Goal: Transaction & Acquisition: Purchase product/service

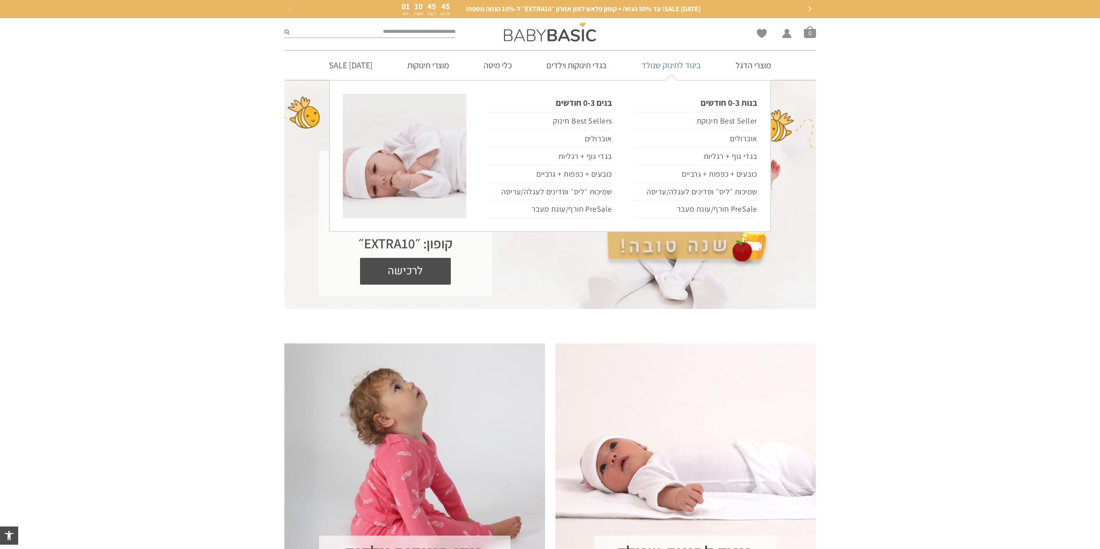
click at [681, 59] on link "ביגוד לתינוק שנולד" at bounding box center [671, 65] width 86 height 29
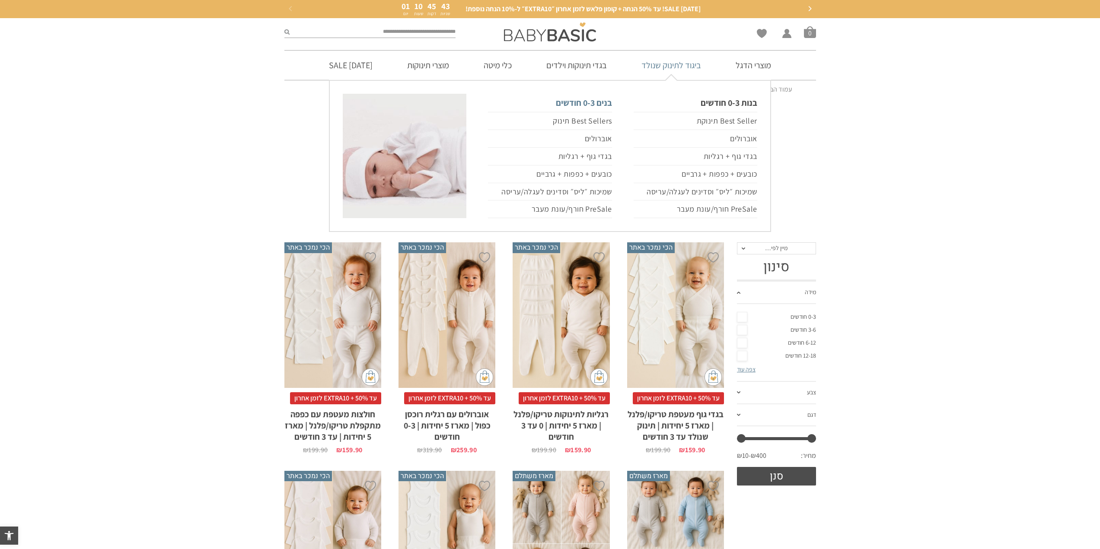
click at [601, 104] on link "בנים 0-3 חודשים" at bounding box center [550, 103] width 124 height 18
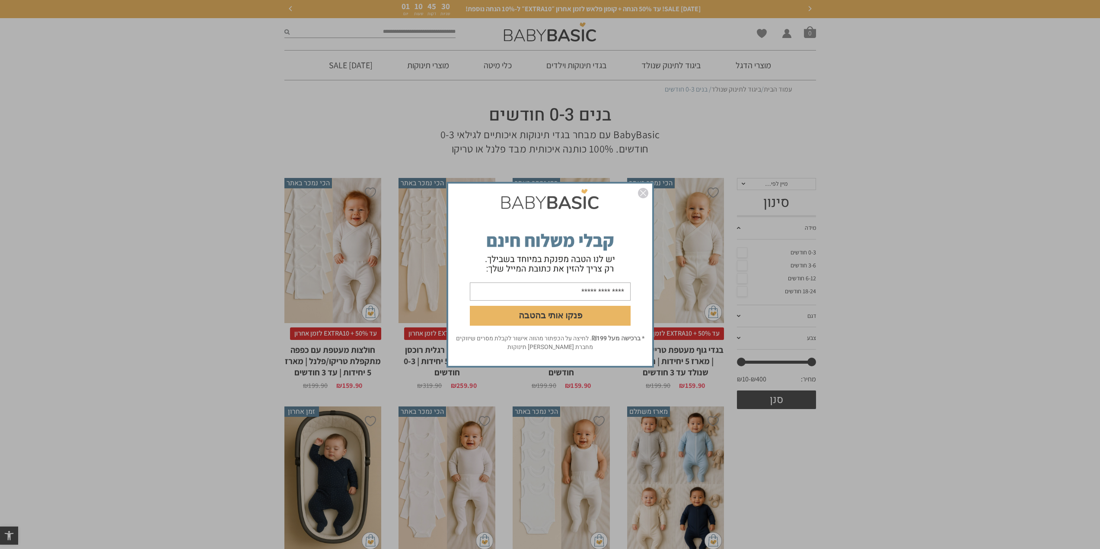
click at [641, 193] on img "סגור" at bounding box center [643, 193] width 10 height 10
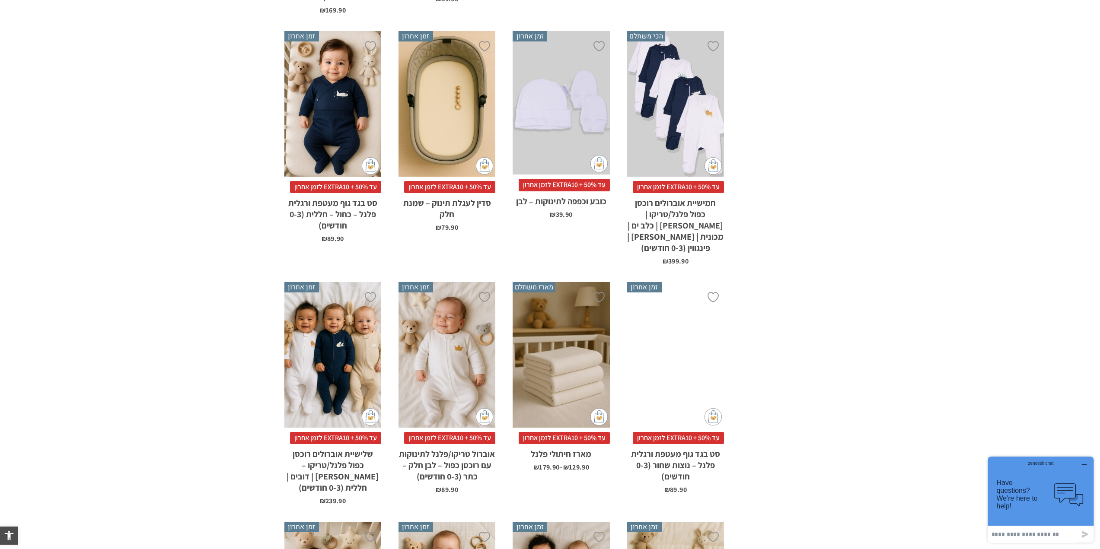
scroll to position [2420, 0]
